Goal: Task Accomplishment & Management: Manage account settings

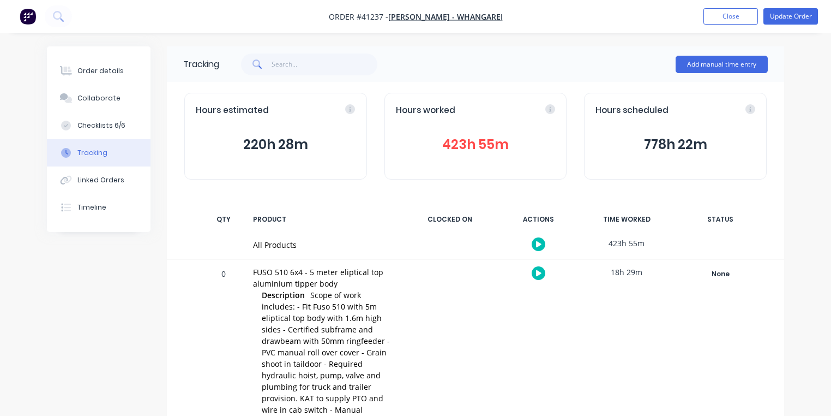
click at [32, 22] on img "button" at bounding box center [28, 16] width 16 height 16
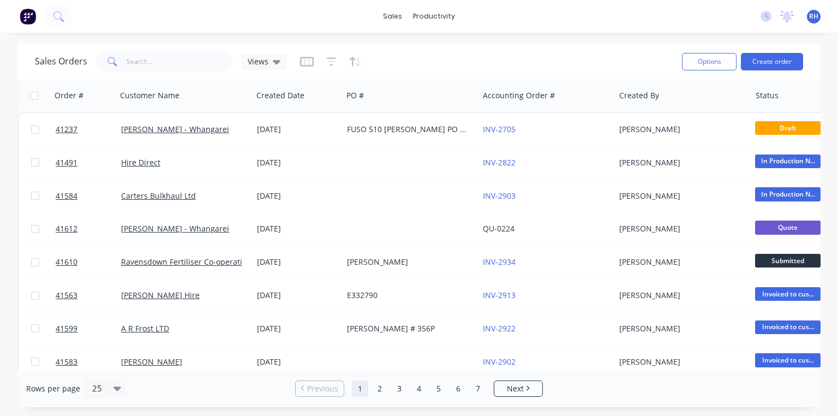
click at [812, 18] on span "RH" at bounding box center [813, 16] width 9 height 10
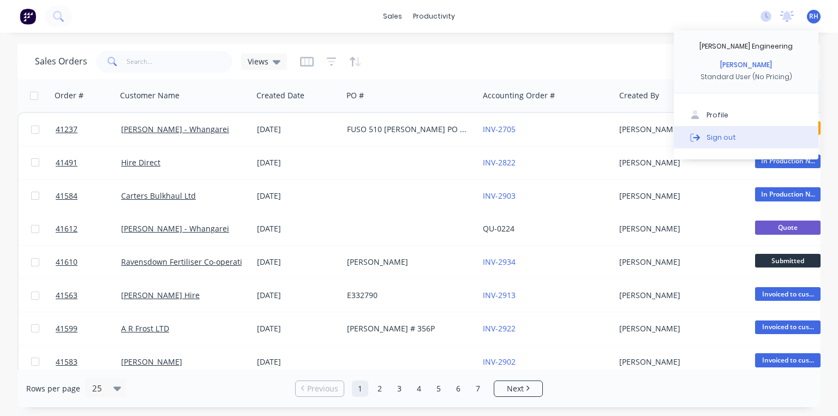
click at [713, 140] on div "Sign out" at bounding box center [720, 137] width 29 height 10
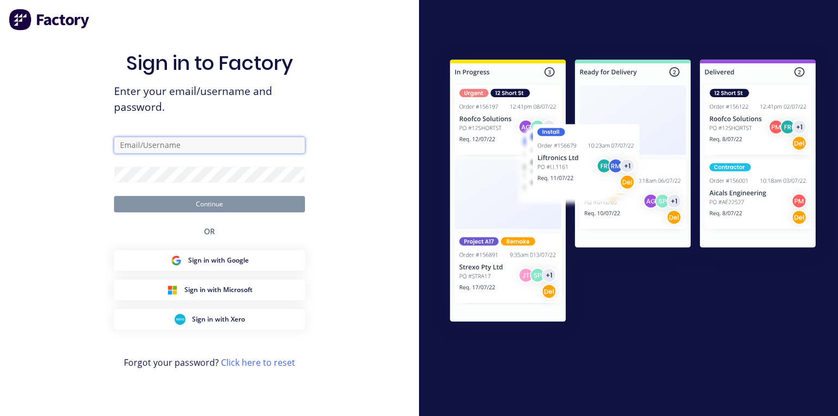
click at [194, 148] on input "text" at bounding box center [209, 145] width 191 height 16
type input "[PERSON_NAME][EMAIL_ADDRESS][DOMAIN_NAME]"
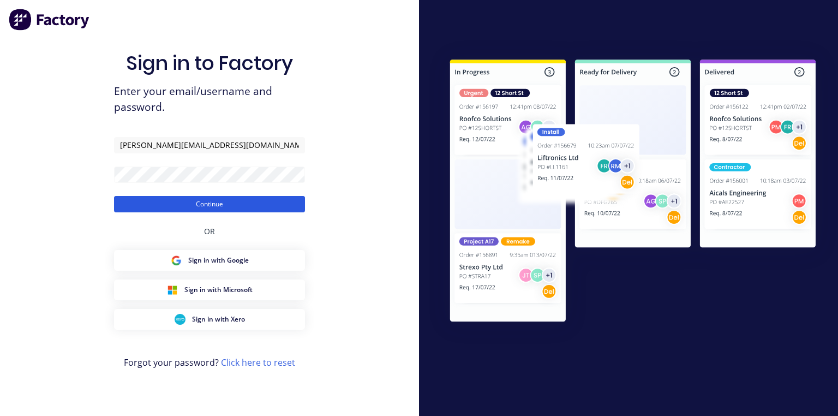
click at [222, 201] on button "Continue" at bounding box center [209, 204] width 191 height 16
